Goal: Transaction & Acquisition: Book appointment/travel/reservation

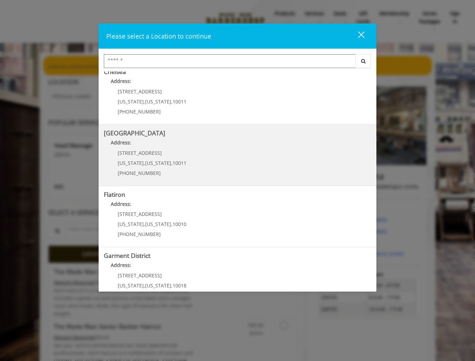
scroll to position [92, 0]
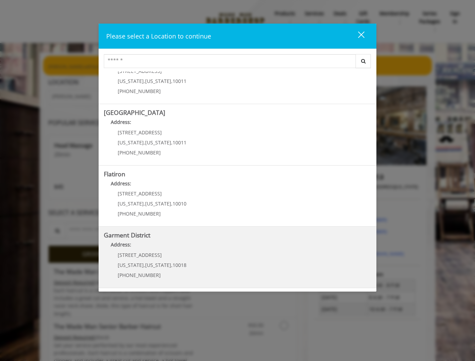
click at [172, 253] on p "1400 Broadway" at bounding box center [152, 254] width 69 height 5
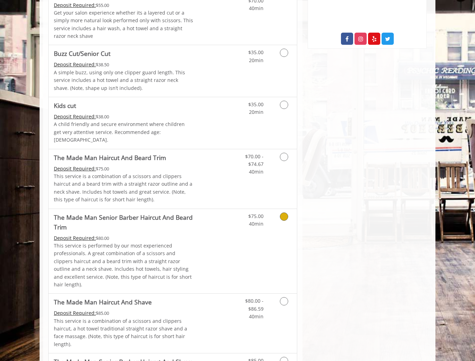
scroll to position [382, 0]
click at [282, 153] on icon "Grooming services" at bounding box center [284, 157] width 8 height 8
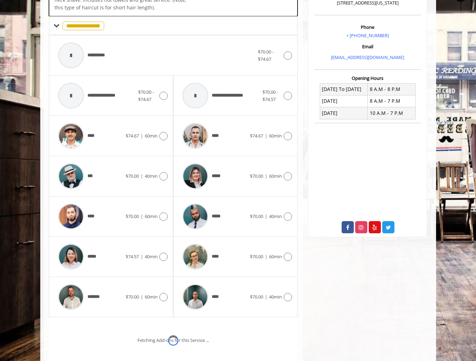
scroll to position [210, 0]
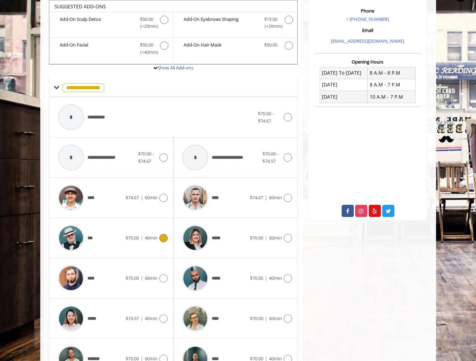
click at [166, 239] on icon at bounding box center [163, 238] width 8 height 8
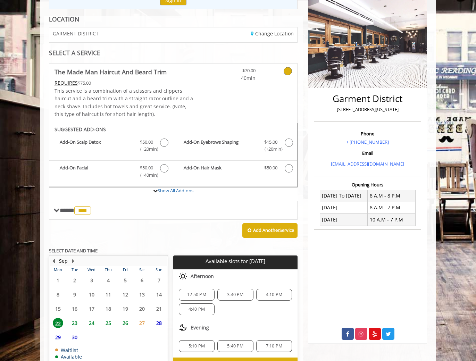
scroll to position [129, 0]
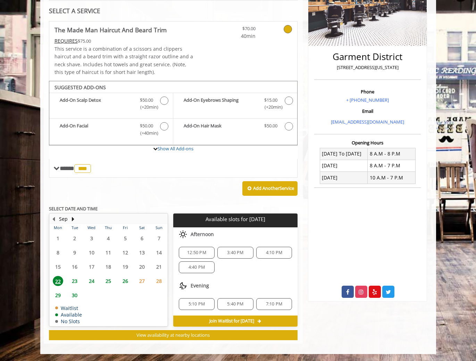
click at [327, 332] on div "[GEOGRAPHIC_DATA][STREET_ADDRESS][US_STATE] Phone + [PHONE_NUMBER] Email [EMAIL…" at bounding box center [367, 146] width 129 height 394
drag, startPoint x: 133, startPoint y: 195, endPoint x: 136, endPoint y: 199, distance: 5.4
click at [133, 195] on div "Add Another Service" at bounding box center [173, 189] width 249 height 22
click at [230, 246] on div "12:50 PM 3:40 PM 4:10 PM 4:40 PM" at bounding box center [235, 259] width 124 height 37
click at [232, 253] on span "3:40 PM" at bounding box center [235, 253] width 16 height 6
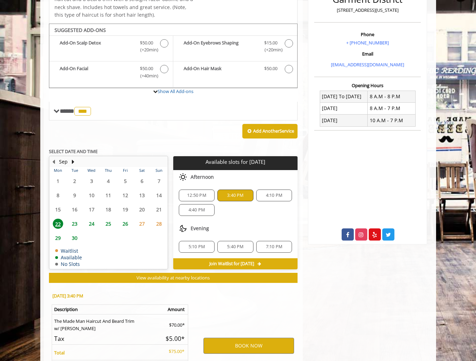
scroll to position [255, 0]
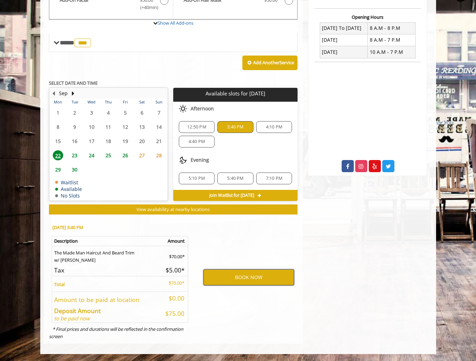
click at [236, 273] on button "BOOK NOW" at bounding box center [248, 277] width 91 height 16
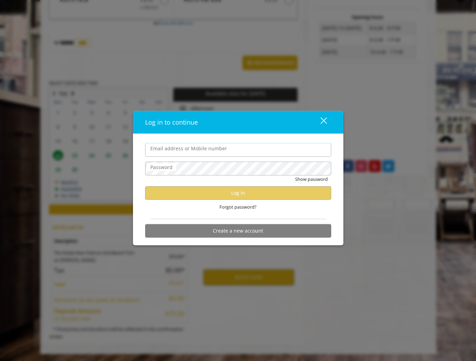
type input "**********"
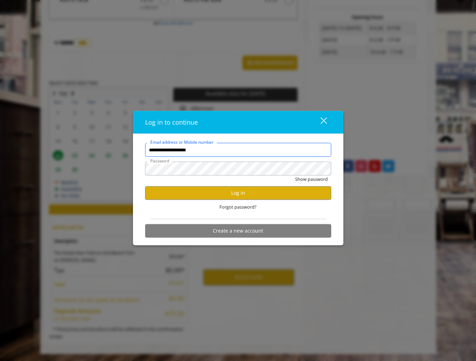
scroll to position [0, 0]
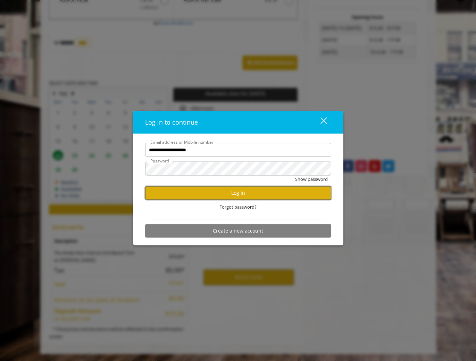
click at [230, 192] on button "Log in" at bounding box center [238, 193] width 186 height 14
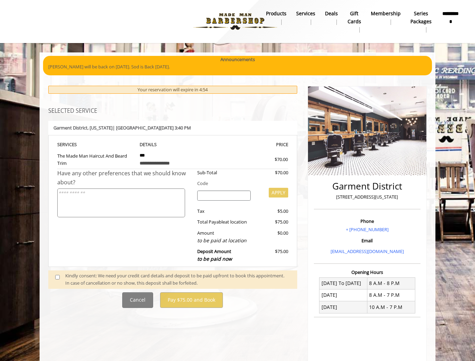
click at [50, 277] on span at bounding box center [60, 279] width 20 height 15
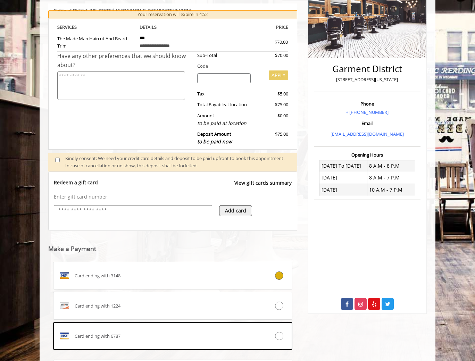
scroll to position [158, 0]
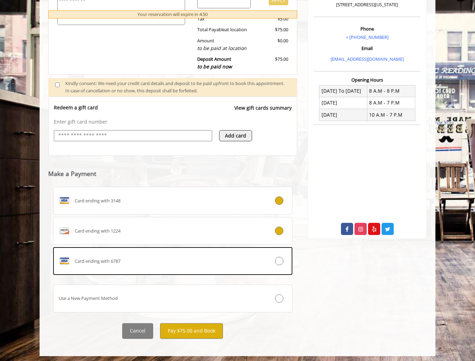
click at [257, 228] on label "Card ending with 1224" at bounding box center [172, 231] width 239 height 28
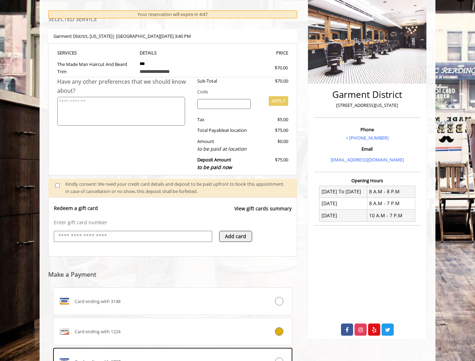
scroll to position [56, 0]
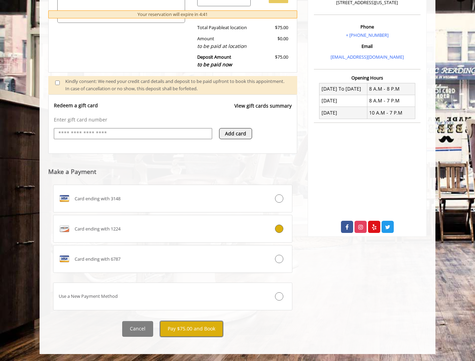
click at [197, 329] on button "Pay $75.00 and Book" at bounding box center [191, 329] width 63 height 16
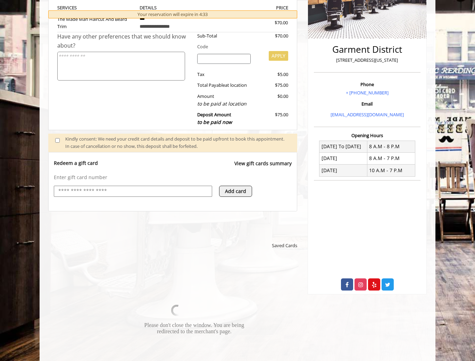
scroll to position [229, 0]
